Goal: Task Accomplishment & Management: Manage account settings

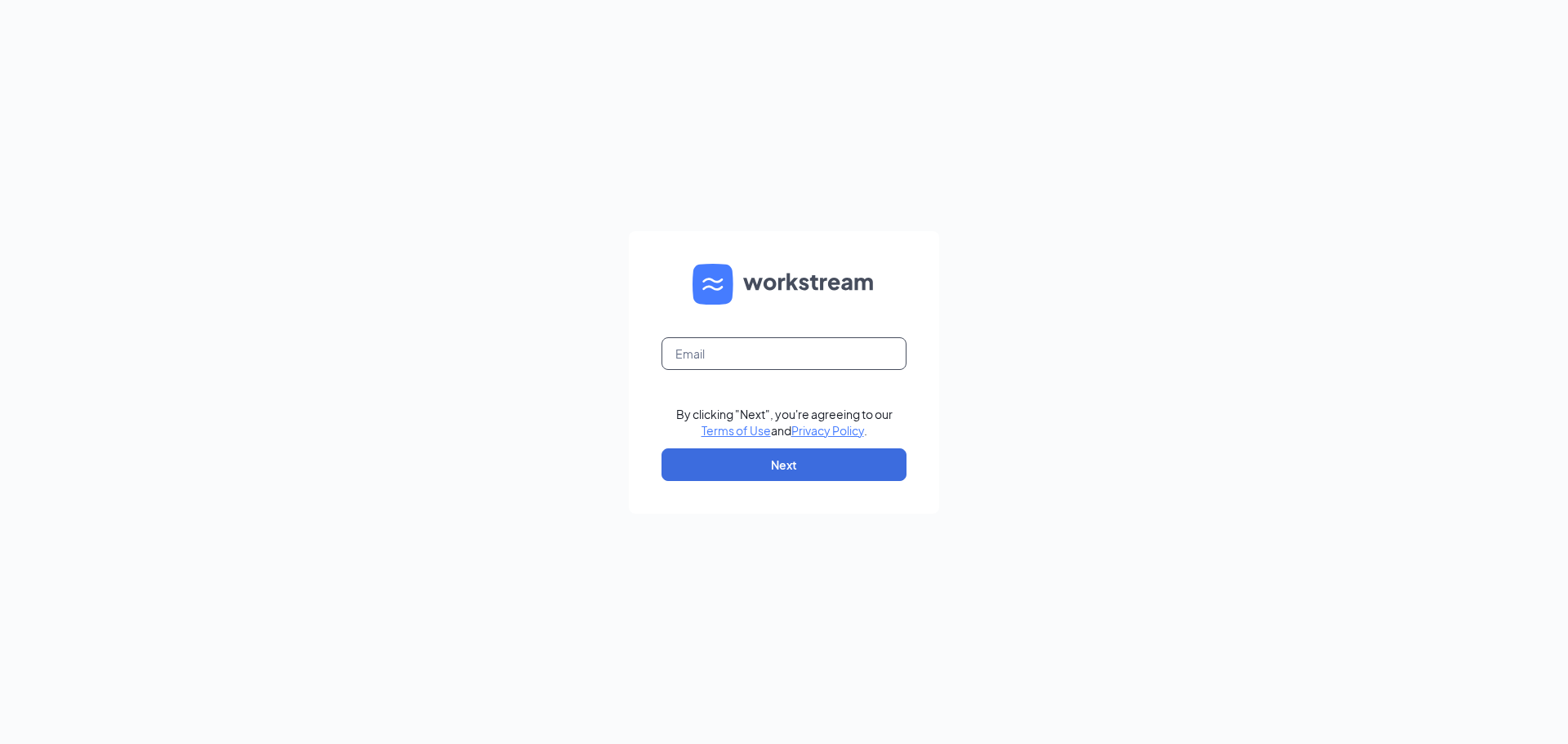
click at [739, 348] on input "text" at bounding box center [784, 353] width 245 height 32
type input "[PERSON_NAME][EMAIL_ADDRESS][DOMAIN_NAME]"
click at [785, 457] on button "Next" at bounding box center [784, 464] width 245 height 32
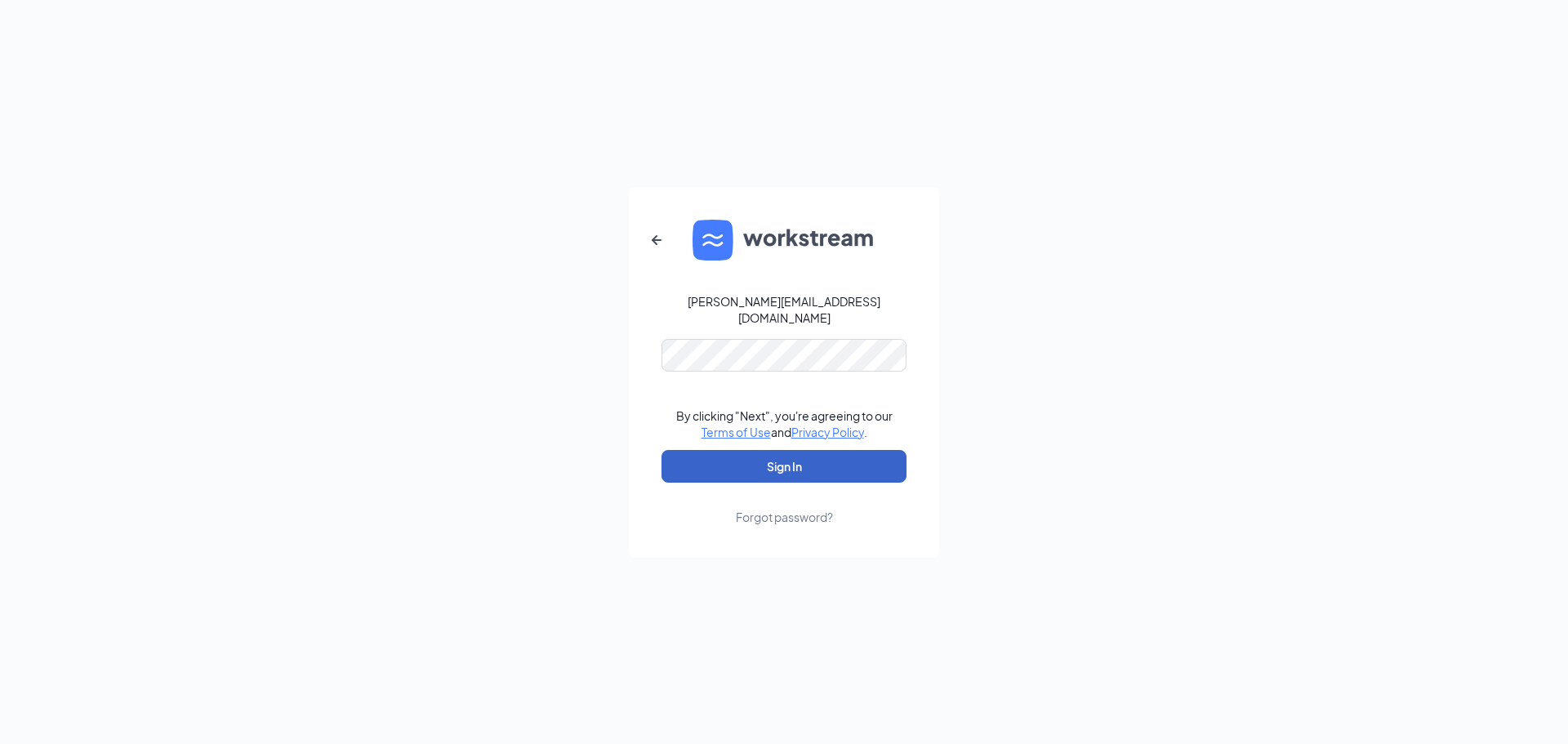
click at [775, 456] on button "Sign In" at bounding box center [784, 466] width 245 height 32
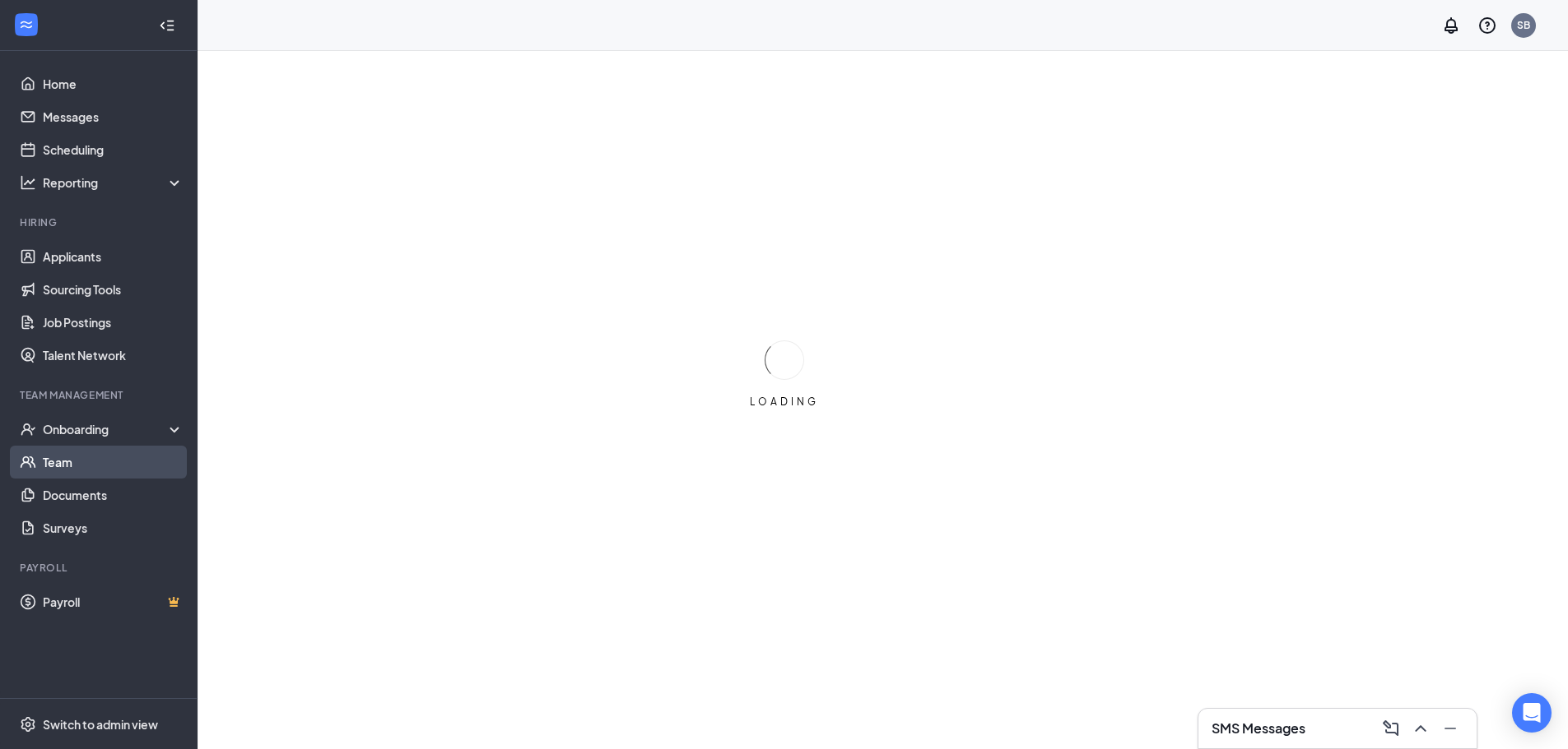
click at [55, 455] on link "Team" at bounding box center [112, 461] width 141 height 33
